Goal: Information Seeking & Learning: Learn about a topic

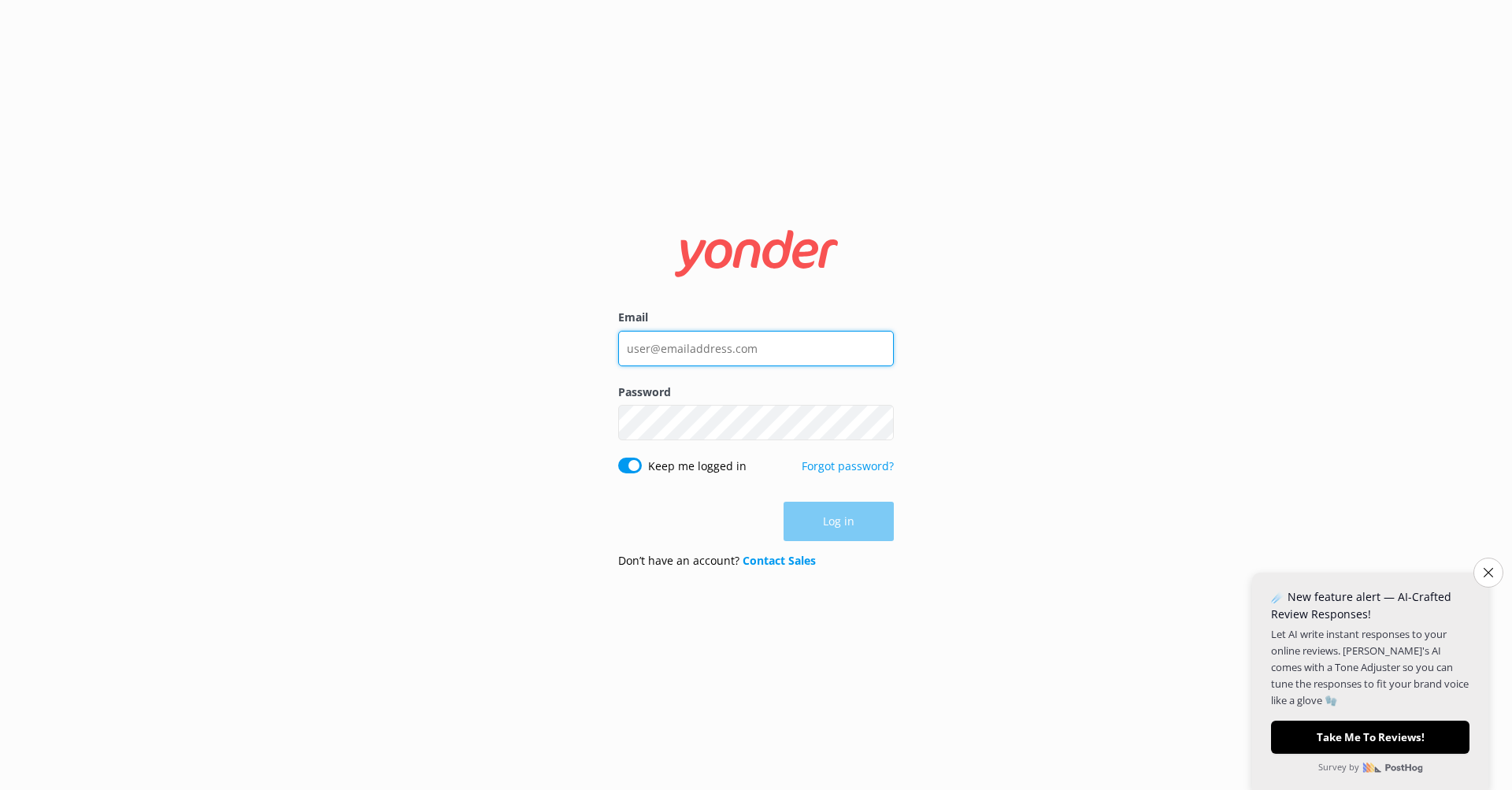
type input "[EMAIL_ADDRESS][DOMAIN_NAME]"
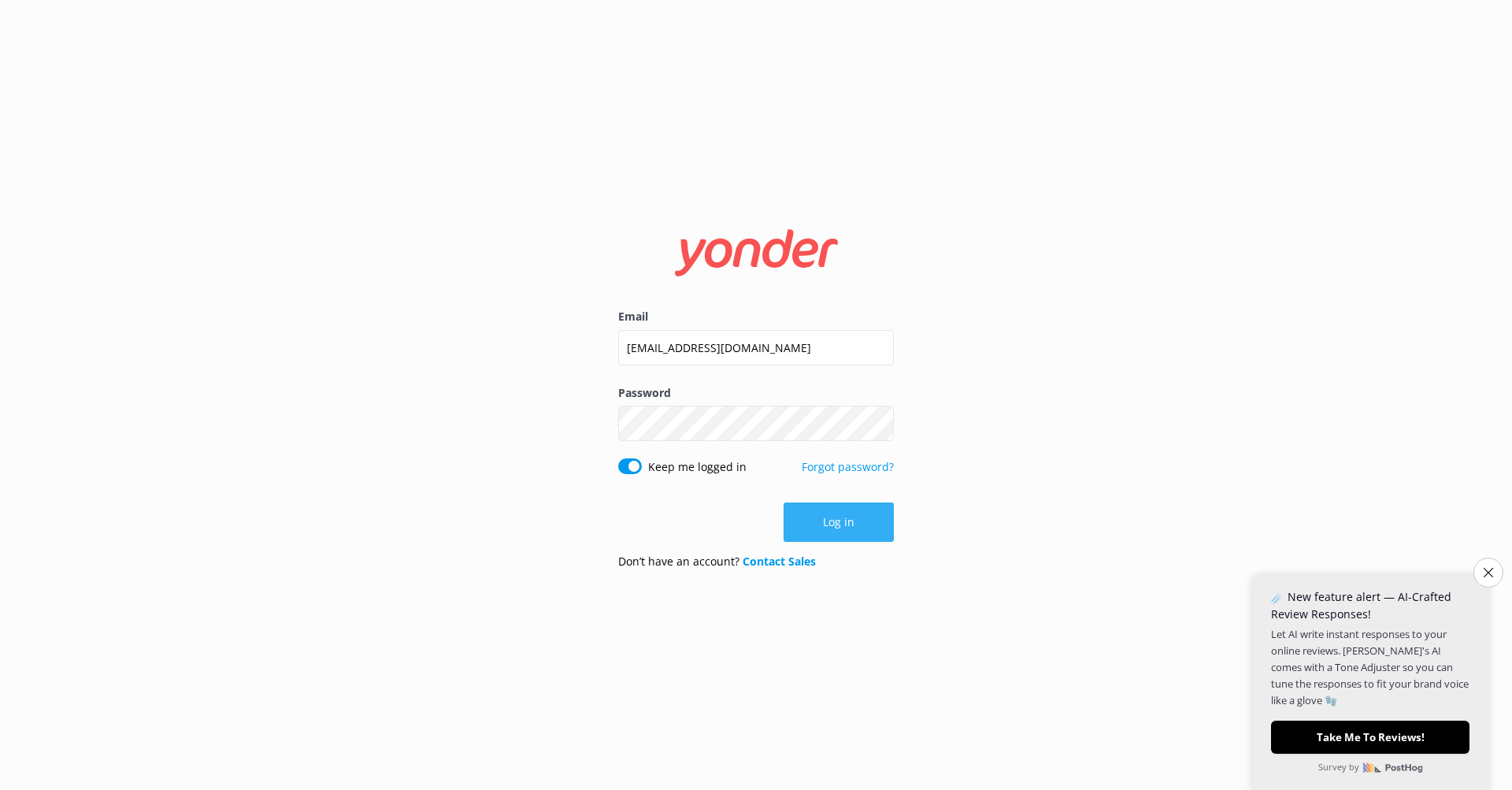
click at [844, 525] on button "Log in" at bounding box center [838, 521] width 110 height 39
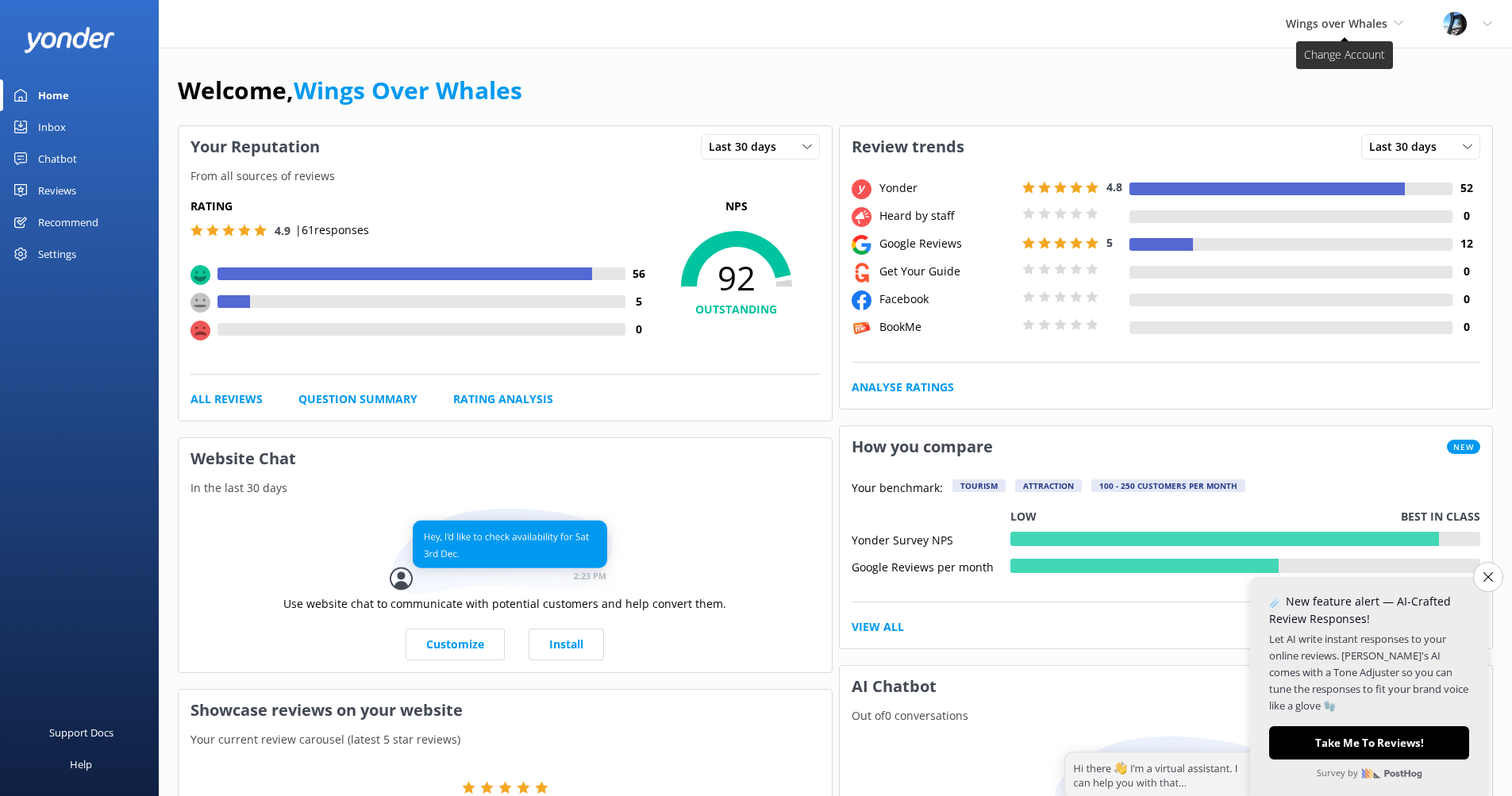
click at [1351, 21] on span "Wings over Whales" at bounding box center [1336, 23] width 101 height 15
click at [1337, 102] on link "South Pacific Helicopters" at bounding box center [1346, 105] width 159 height 38
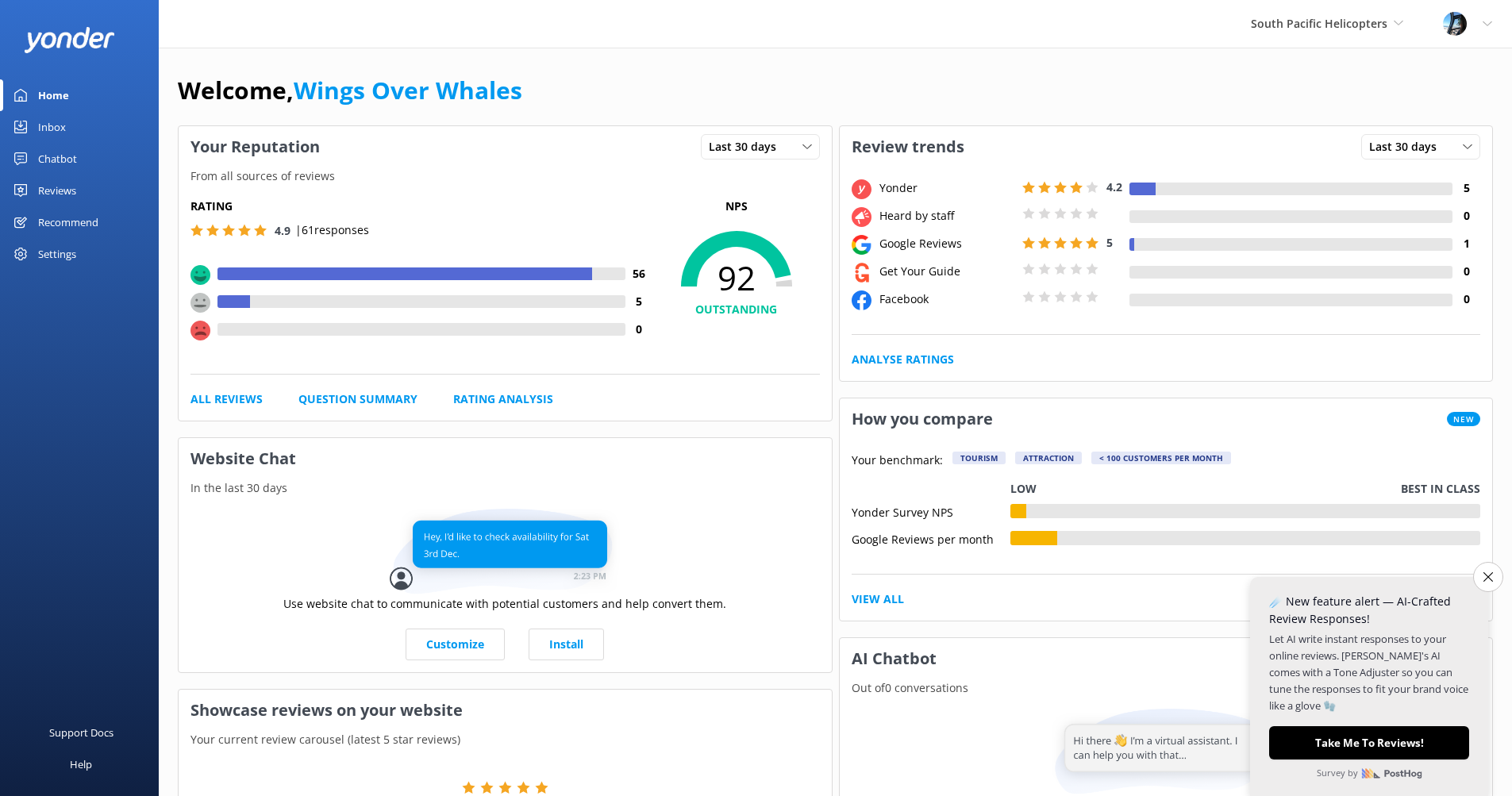
click at [1467, 187] on h4 "5" at bounding box center [1467, 188] width 28 height 17
click at [1146, 184] on div at bounding box center [1143, 189] width 26 height 13
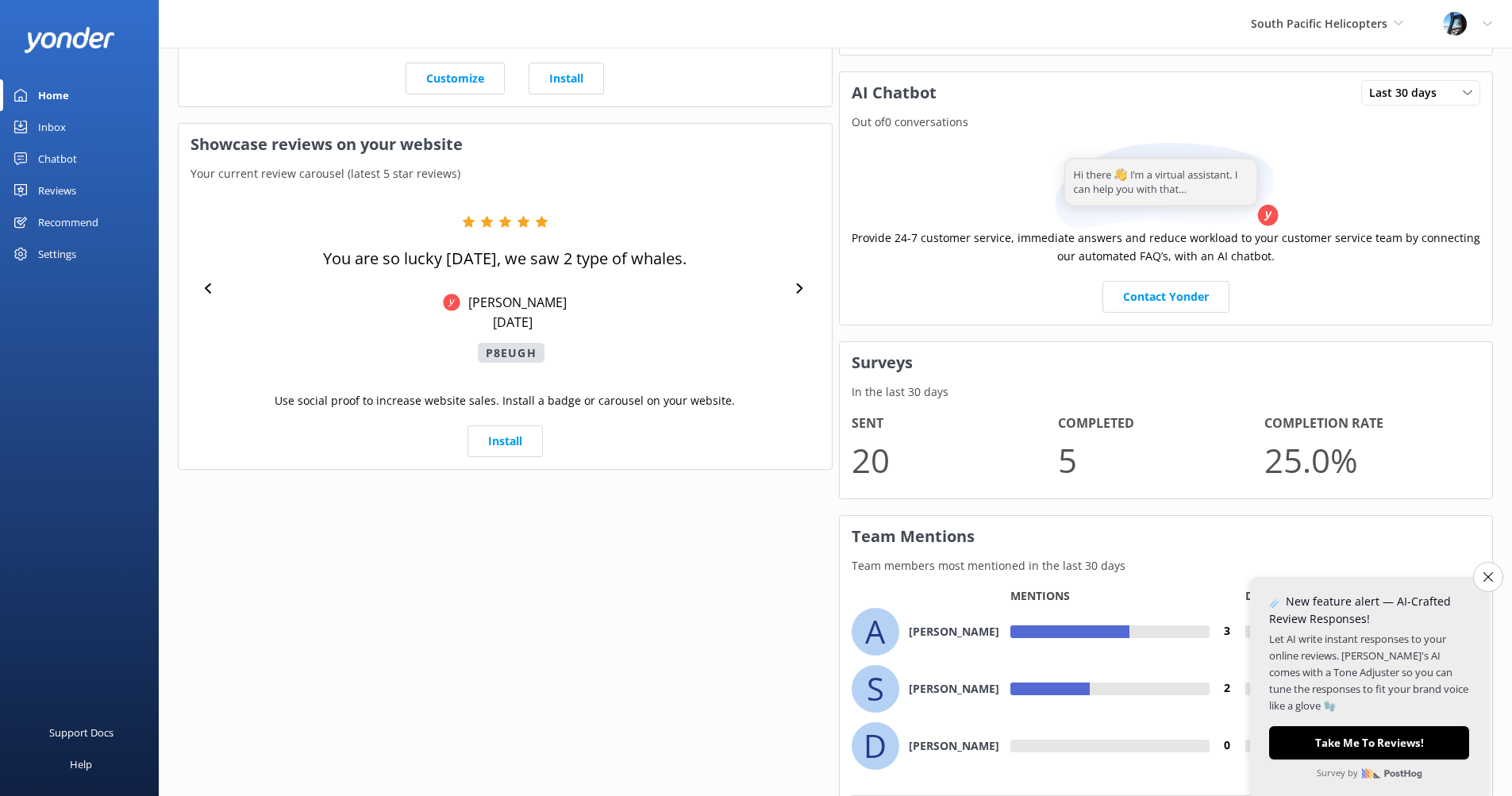
scroll to position [655, 0]
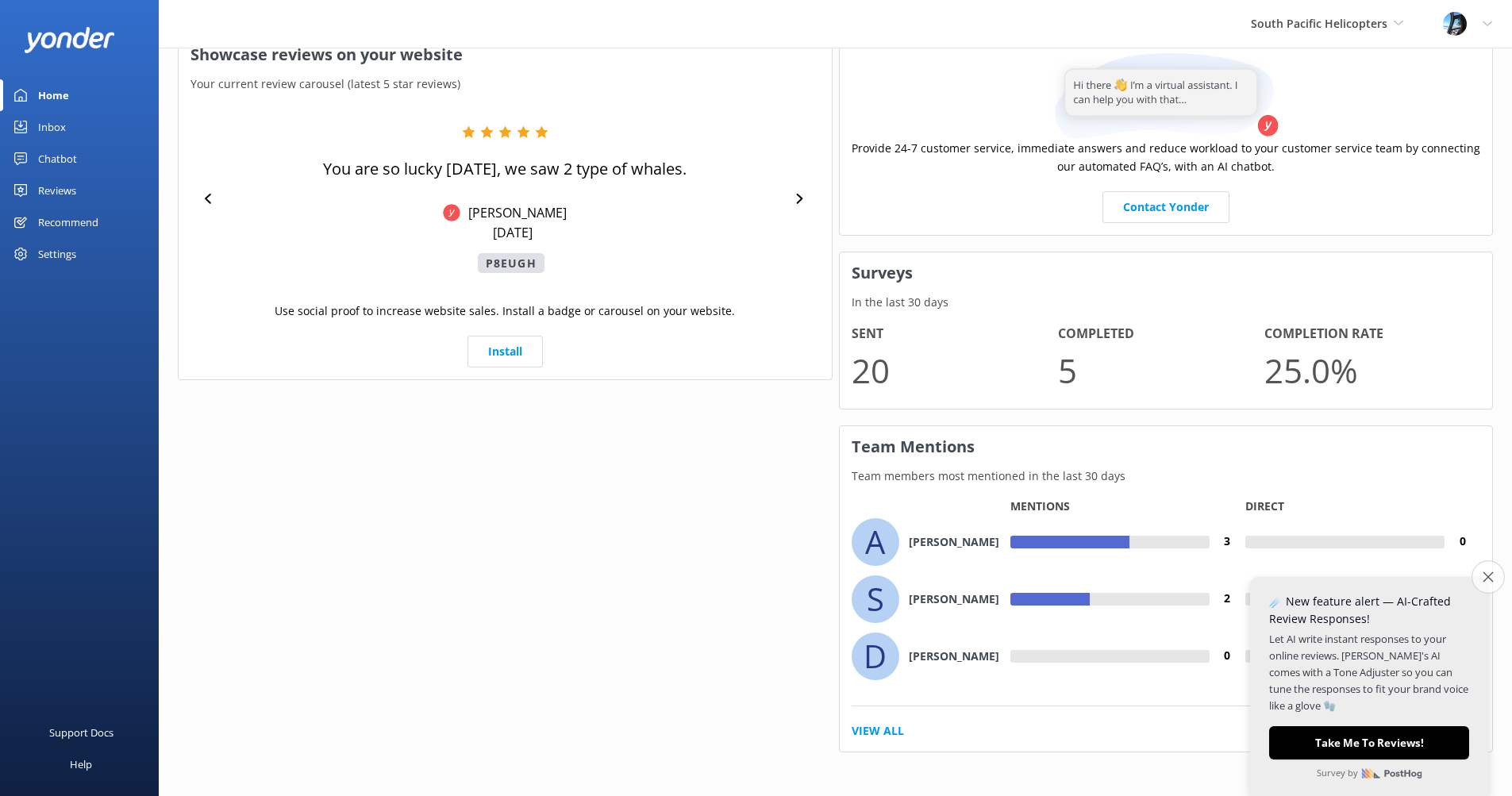
click at [1488, 579] on icon "Close survey" at bounding box center [1488, 577] width 10 height 10
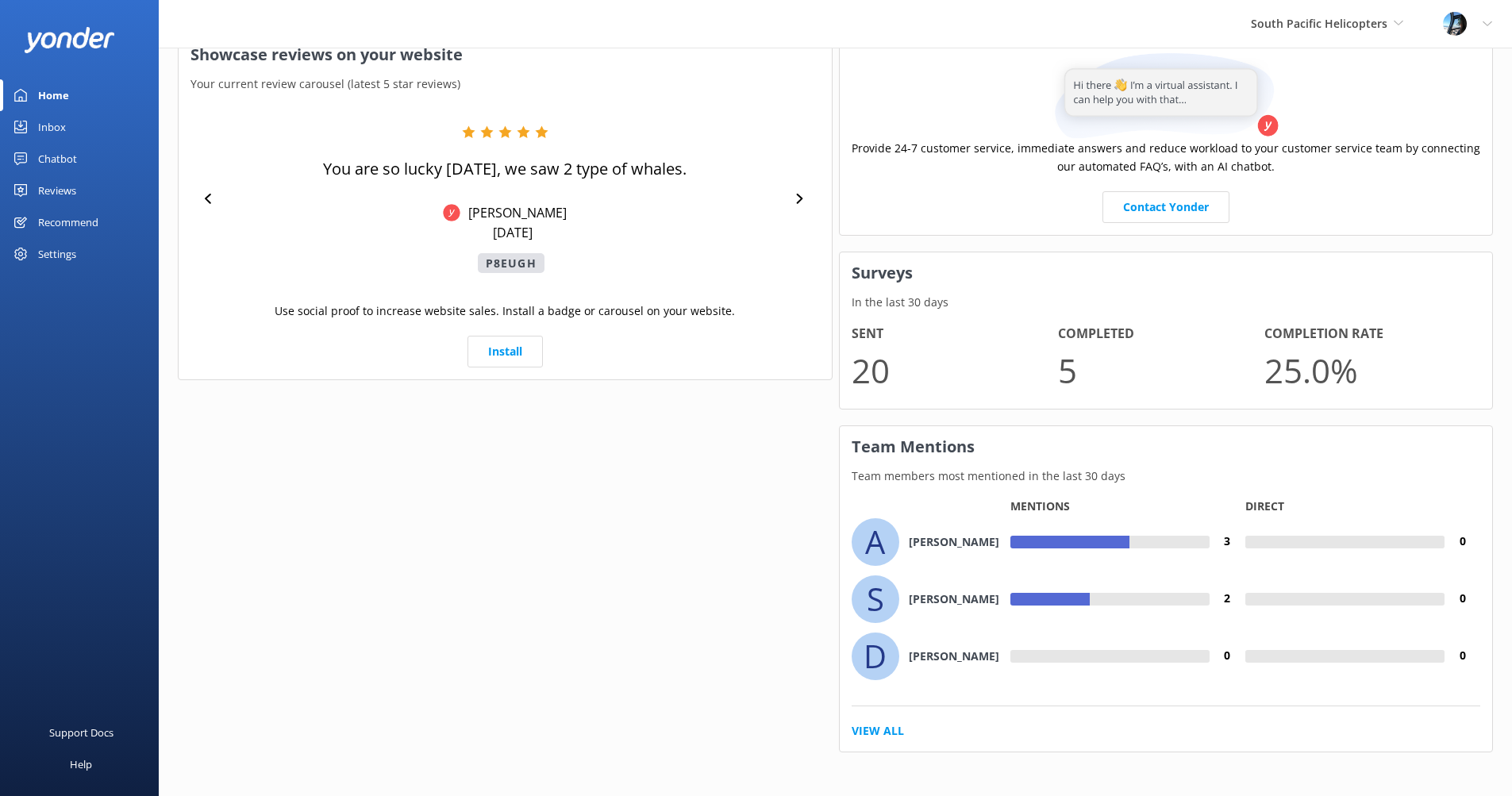
click at [880, 610] on div "S" at bounding box center [876, 599] width 47 height 47
click at [897, 550] on div "A Alexis" at bounding box center [932, 542] width 159 height 47
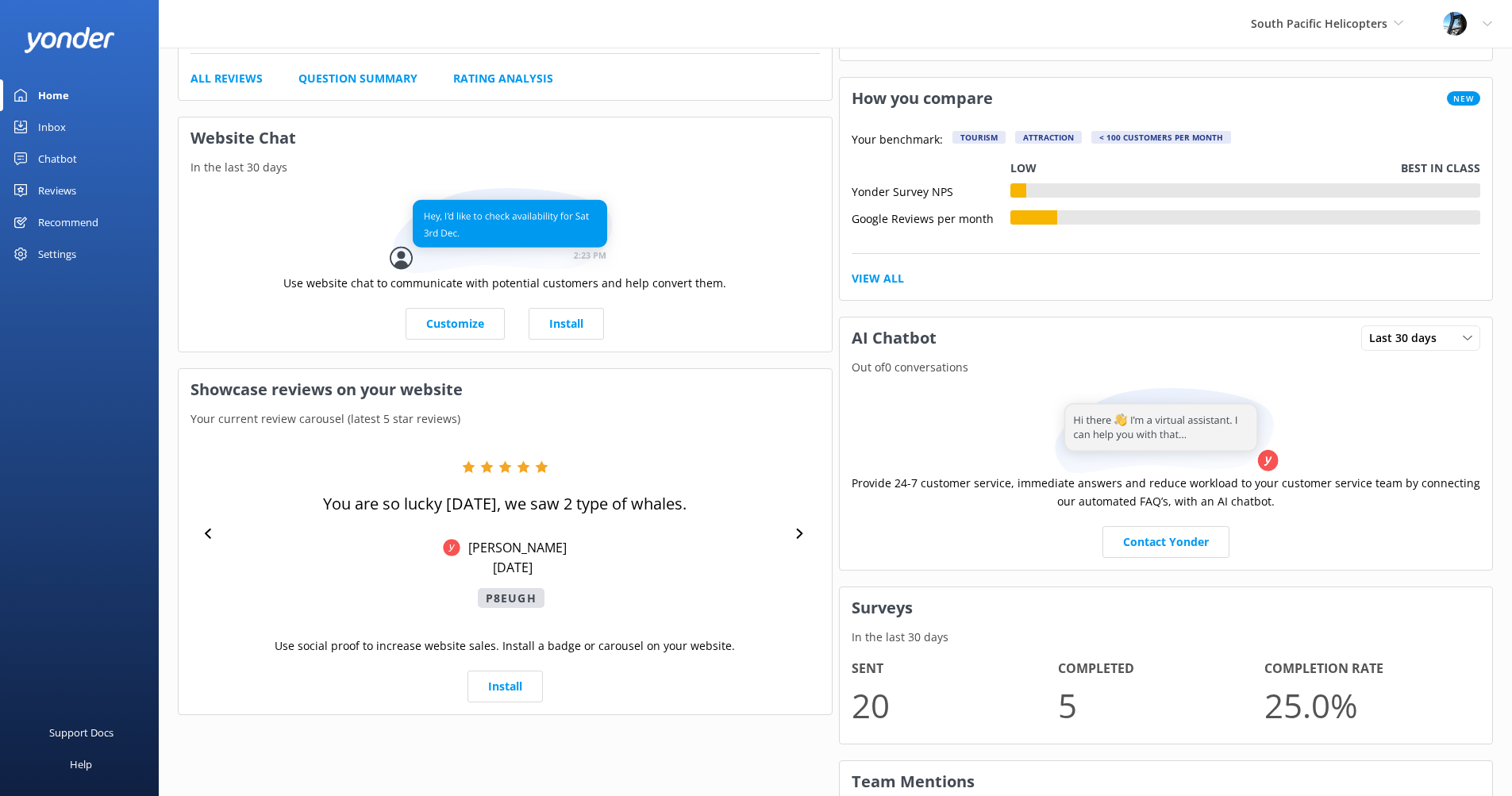
scroll to position [39, 0]
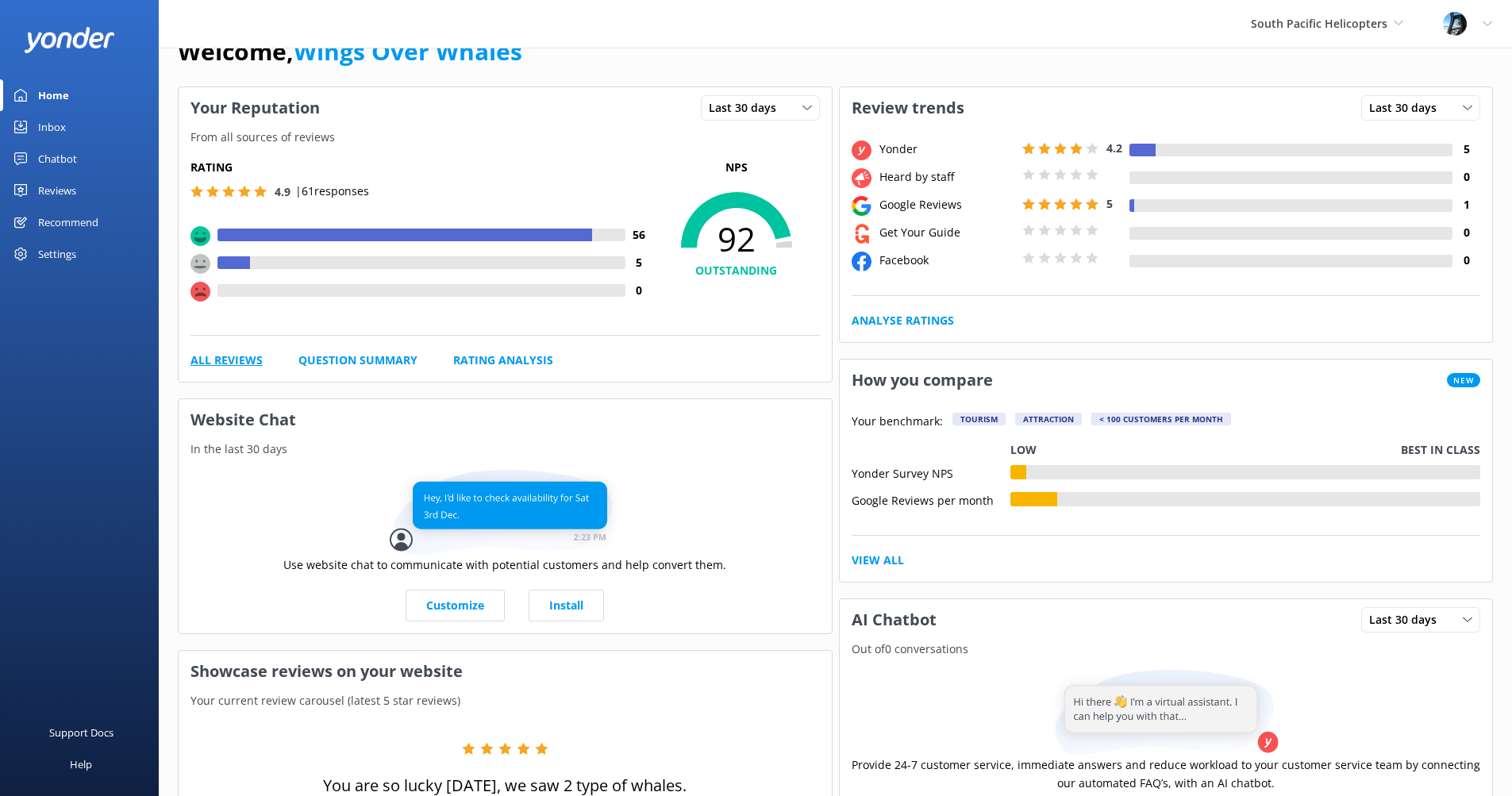
click at [232, 359] on link "All Reviews" at bounding box center [226, 360] width 73 height 17
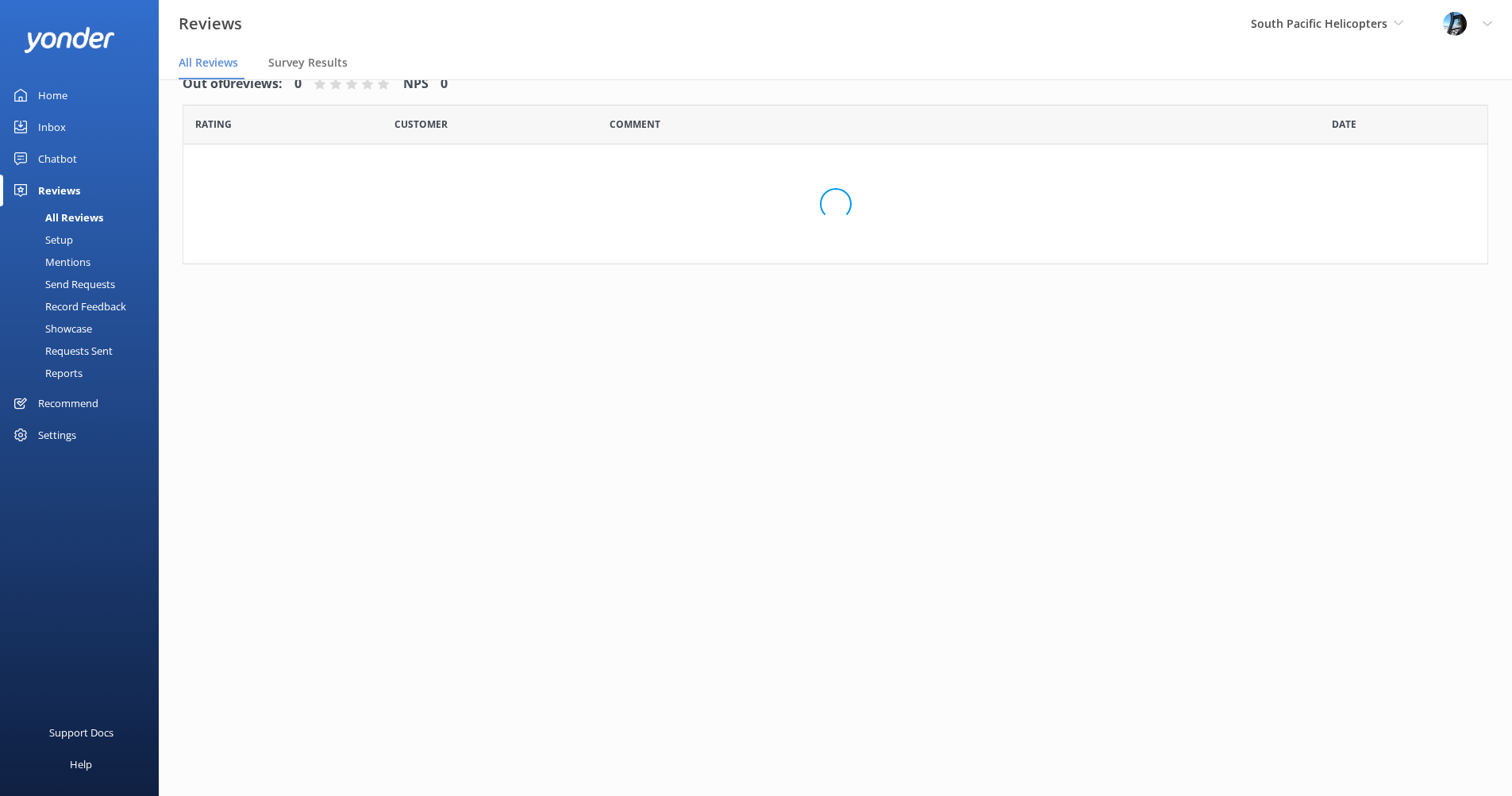
scroll to position [31, 0]
